Goal: Navigation & Orientation: Find specific page/section

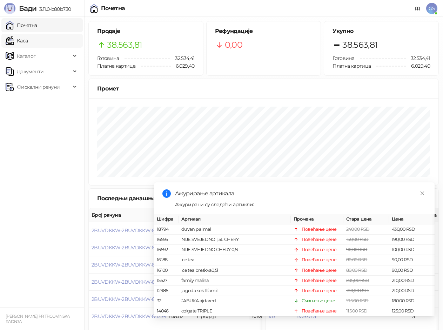
click at [28, 40] on link "Каса" at bounding box center [17, 41] width 22 height 14
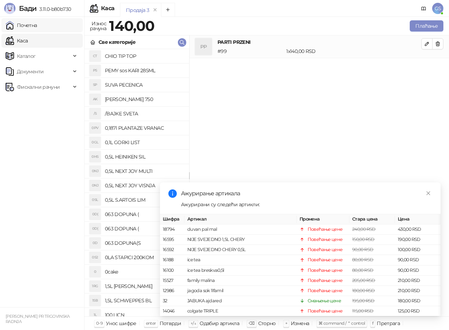
click at [37, 28] on link "Почетна" at bounding box center [22, 25] width 32 height 14
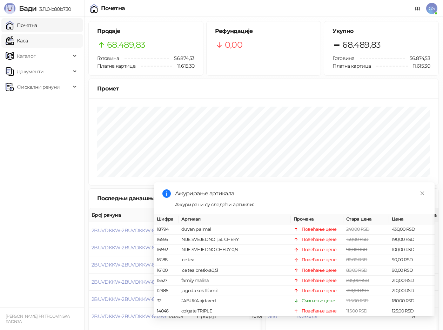
click at [28, 41] on link "Каса" at bounding box center [17, 41] width 22 height 14
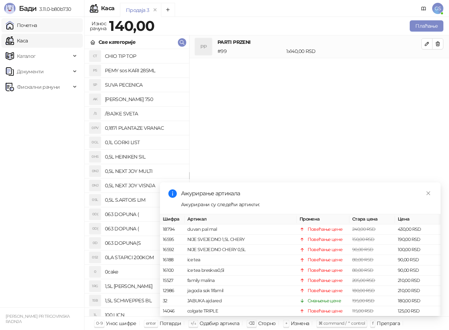
click at [37, 28] on link "Почетна" at bounding box center [22, 25] width 32 height 14
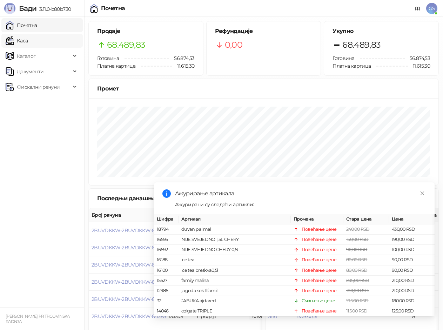
click at [28, 41] on link "Каса" at bounding box center [17, 41] width 22 height 14
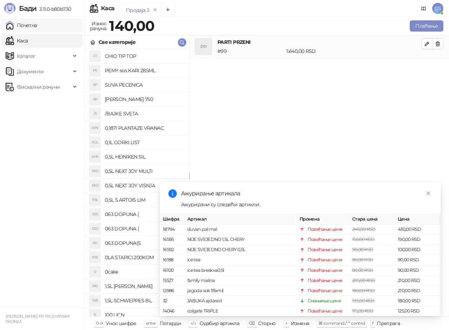
click at [37, 28] on link "Почетна" at bounding box center [22, 25] width 32 height 14
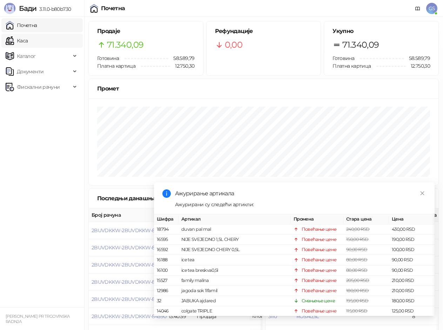
click at [28, 41] on link "Каса" at bounding box center [17, 41] width 22 height 14
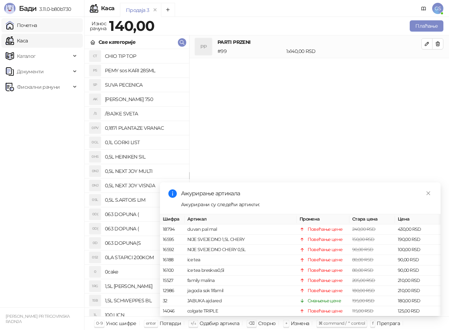
click at [37, 26] on link "Почетна" at bounding box center [22, 25] width 32 height 14
